Goal: Task Accomplishment & Management: Manage account settings

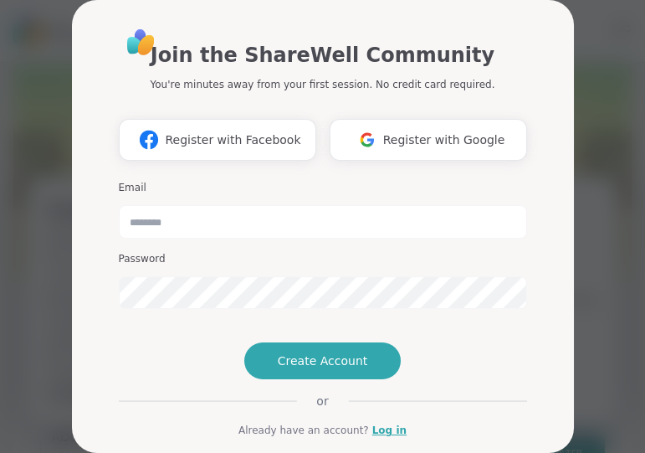
click at [591, 22] on div "Join the ShareWell Community You're minutes away from your first session. No cr…" at bounding box center [322, 226] width 625 height 453
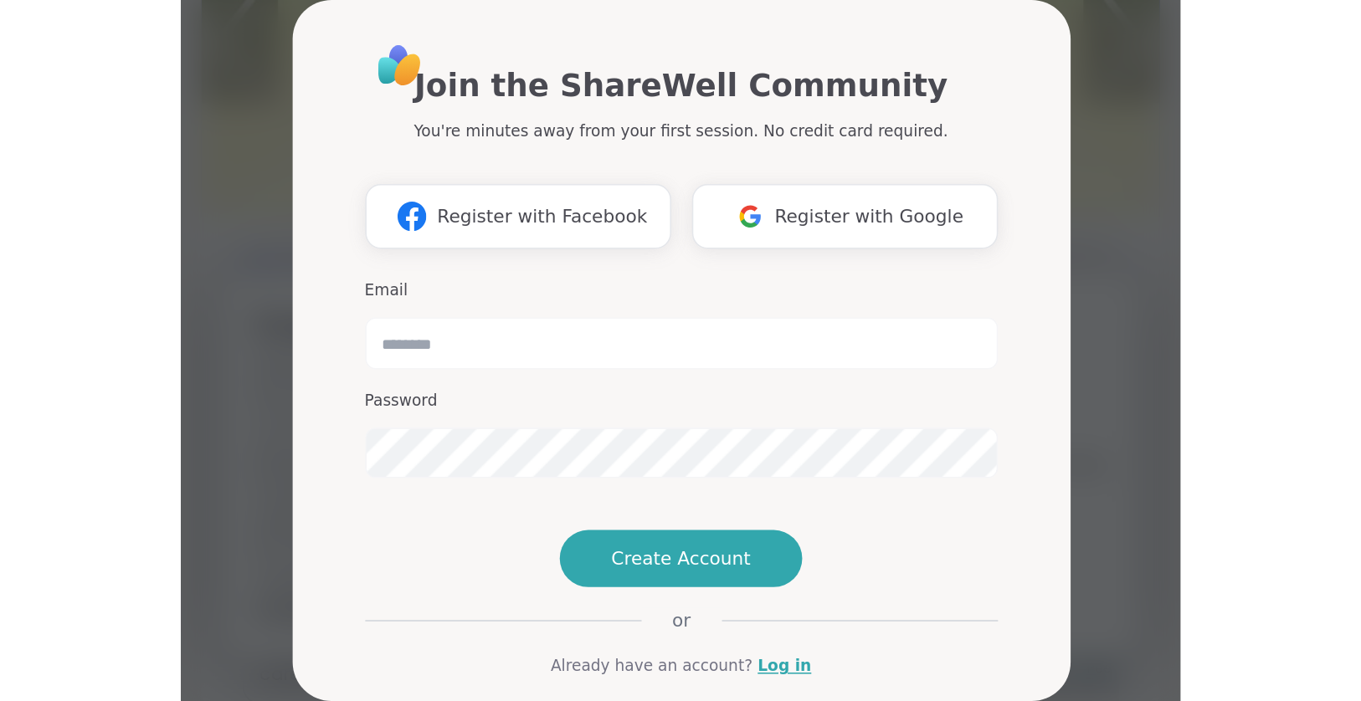
scroll to position [154, 0]
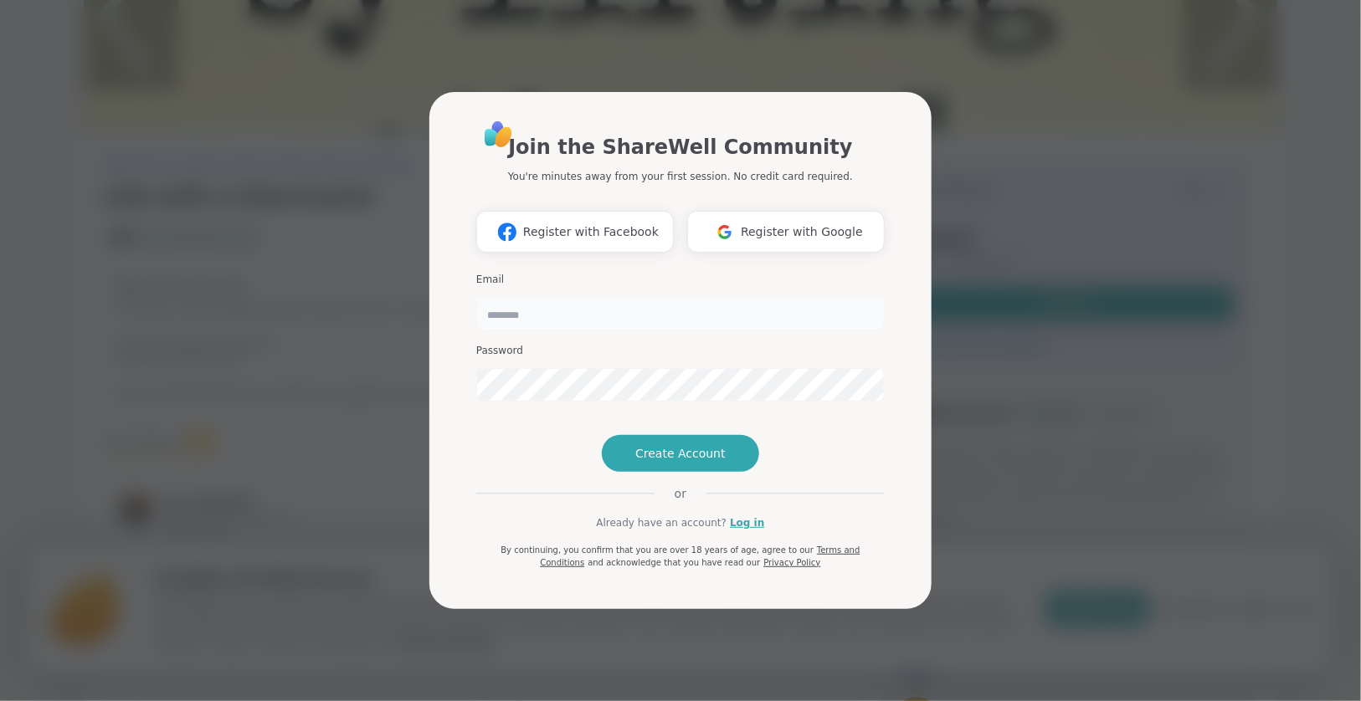
click at [495, 297] on input "email" at bounding box center [680, 313] width 408 height 33
type input "**********"
click at [644, 452] on link "Log in" at bounding box center [747, 522] width 34 height 15
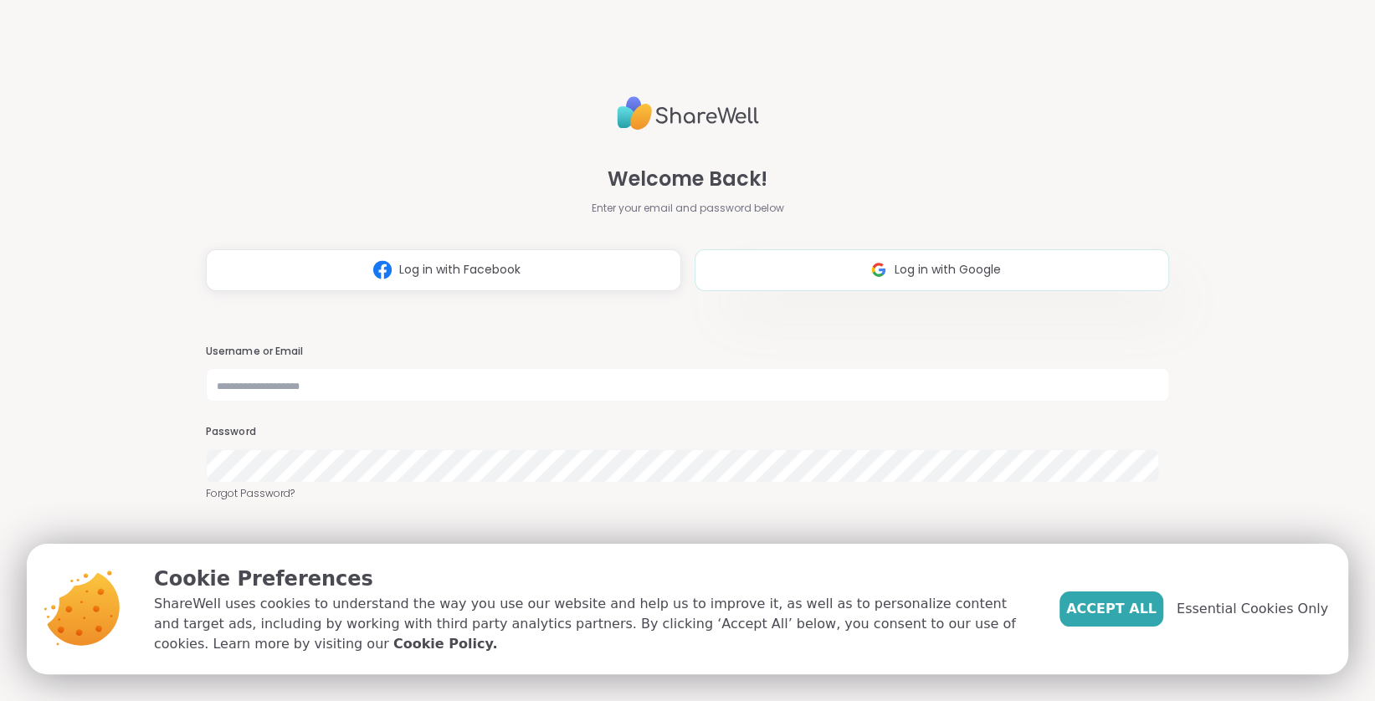
click at [644, 262] on span "Log in with Google" at bounding box center [948, 270] width 106 height 18
click at [644, 265] on span "Log in with Google" at bounding box center [948, 270] width 106 height 18
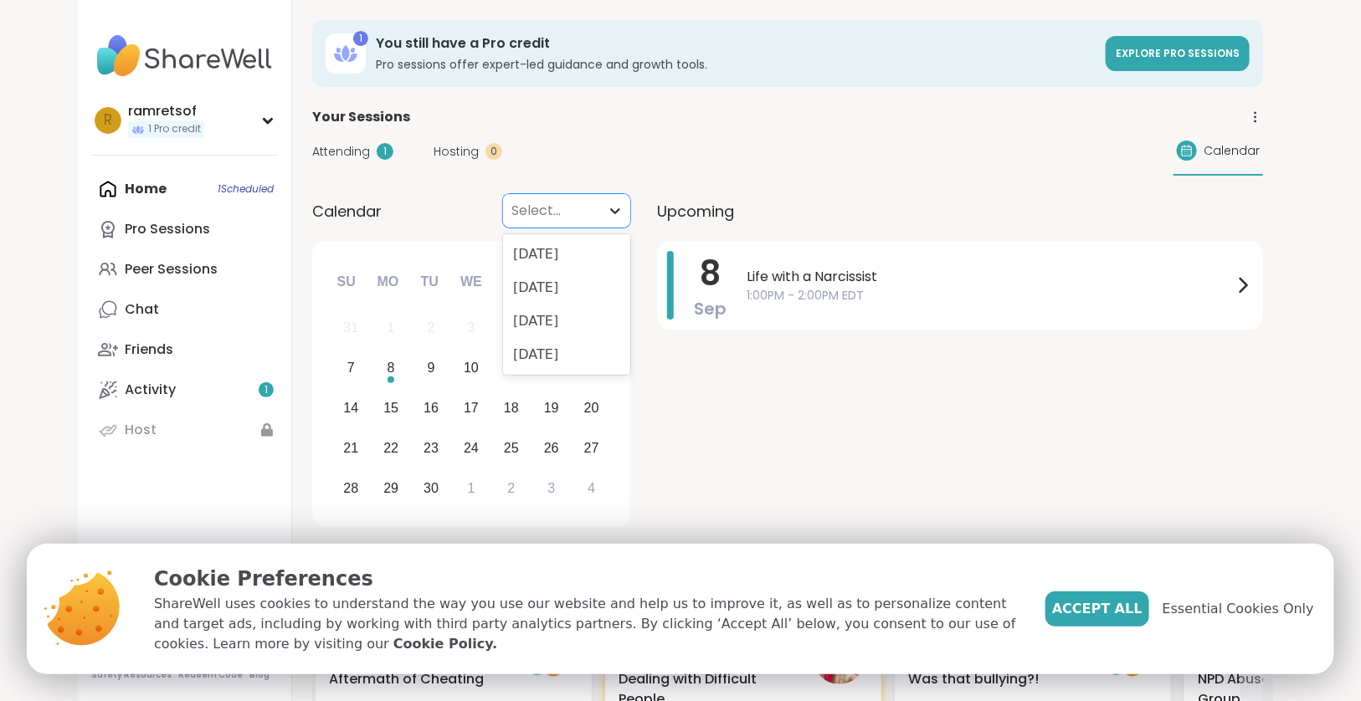
click at [616, 205] on icon at bounding box center [615, 210] width 17 height 17
click at [644, 282] on icon at bounding box center [1243, 285] width 20 height 20
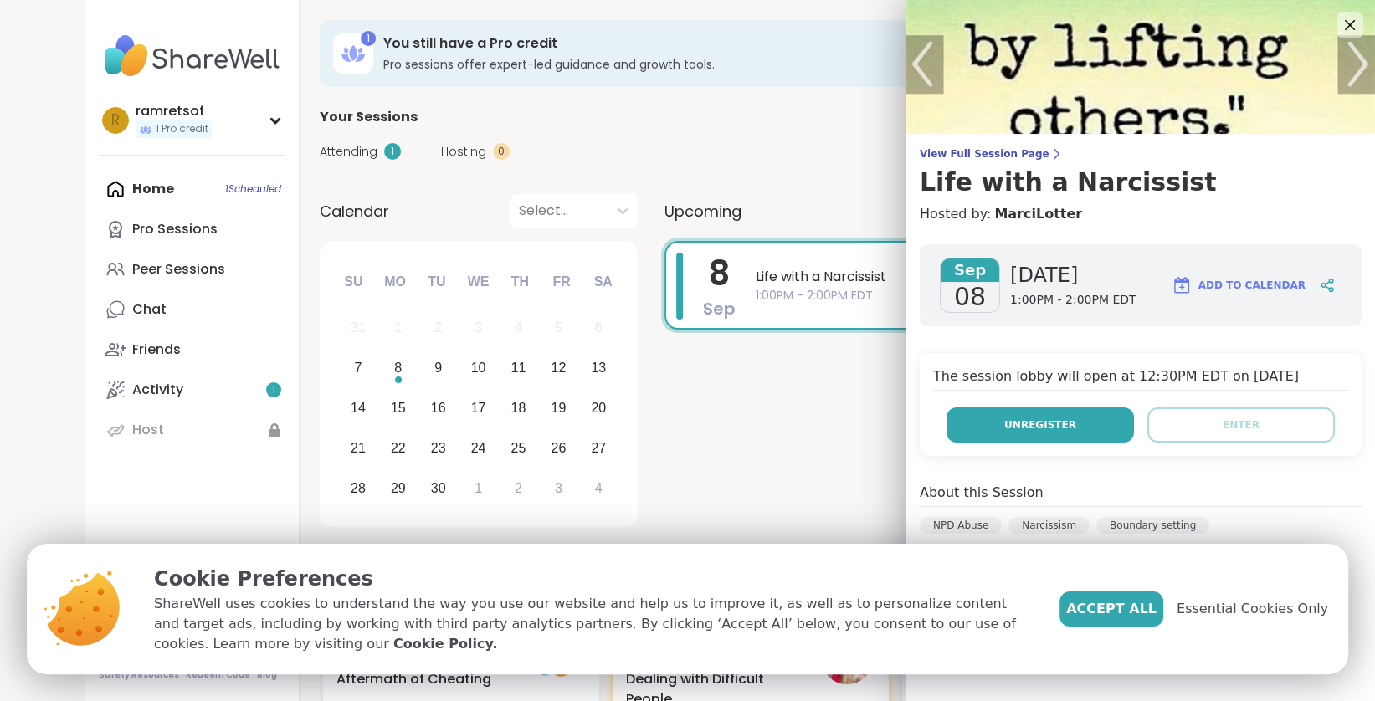
click at [644, 415] on button "Unregister" at bounding box center [1039, 425] width 187 height 35
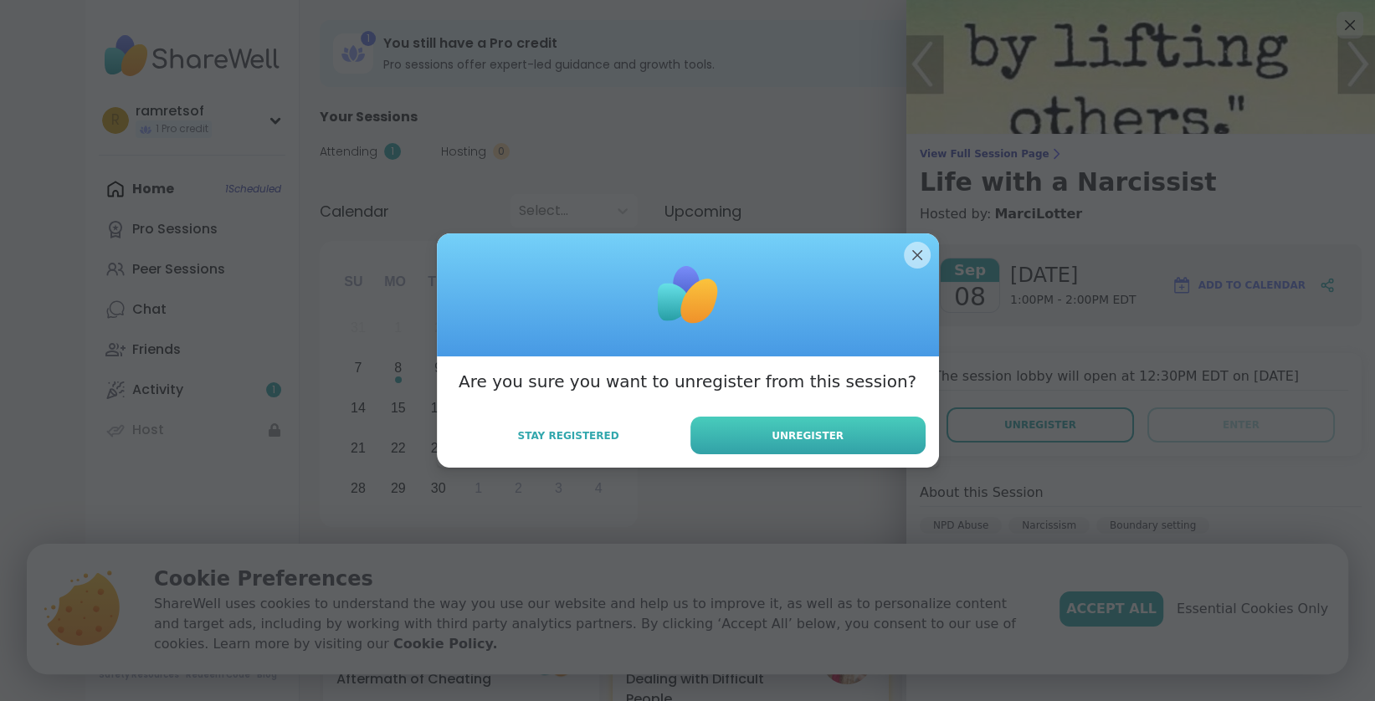
click at [644, 428] on span "Unregister" at bounding box center [808, 435] width 72 height 15
